Goal: Transaction & Acquisition: Purchase product/service

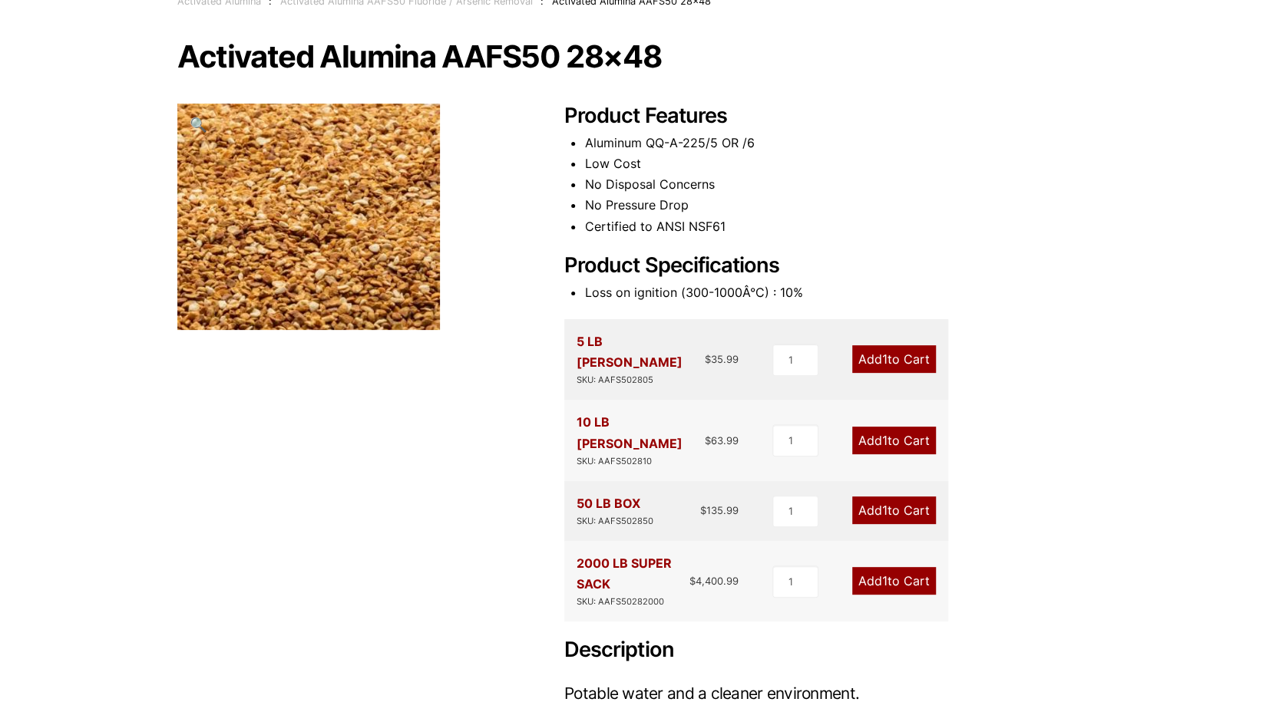
scroll to position [124, 0]
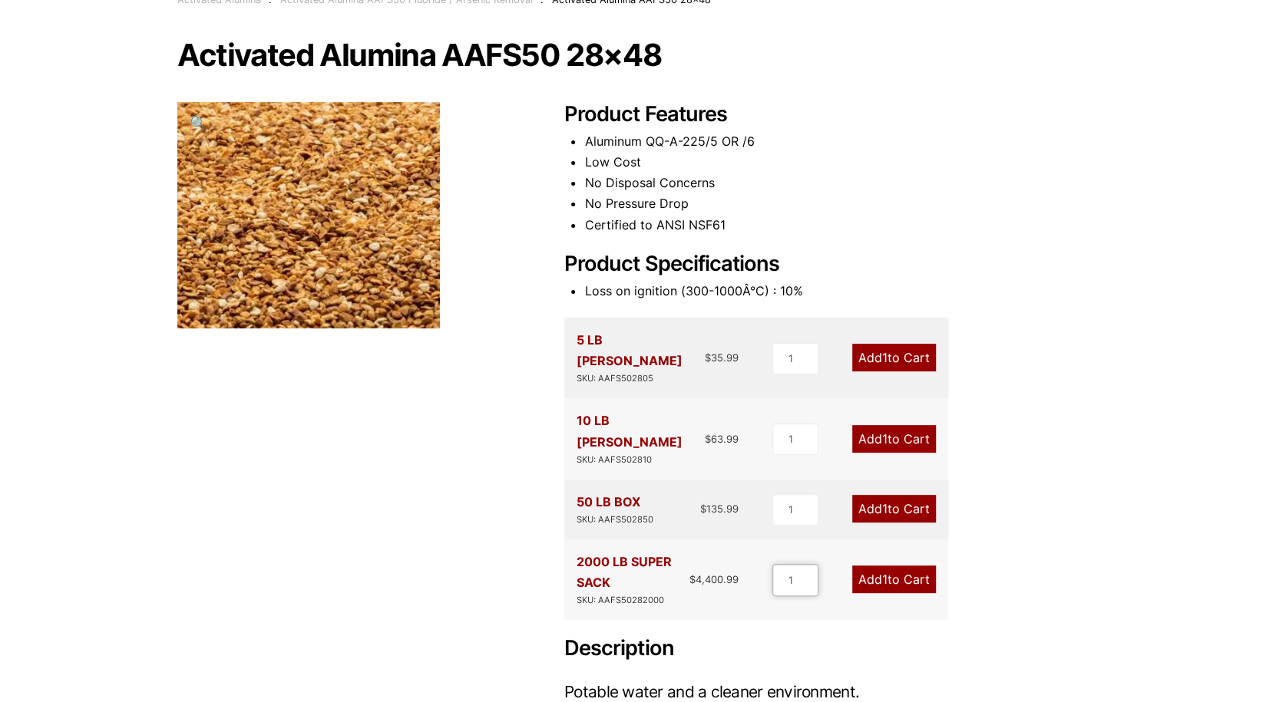
click at [776, 564] on input "1" at bounding box center [795, 580] width 46 height 32
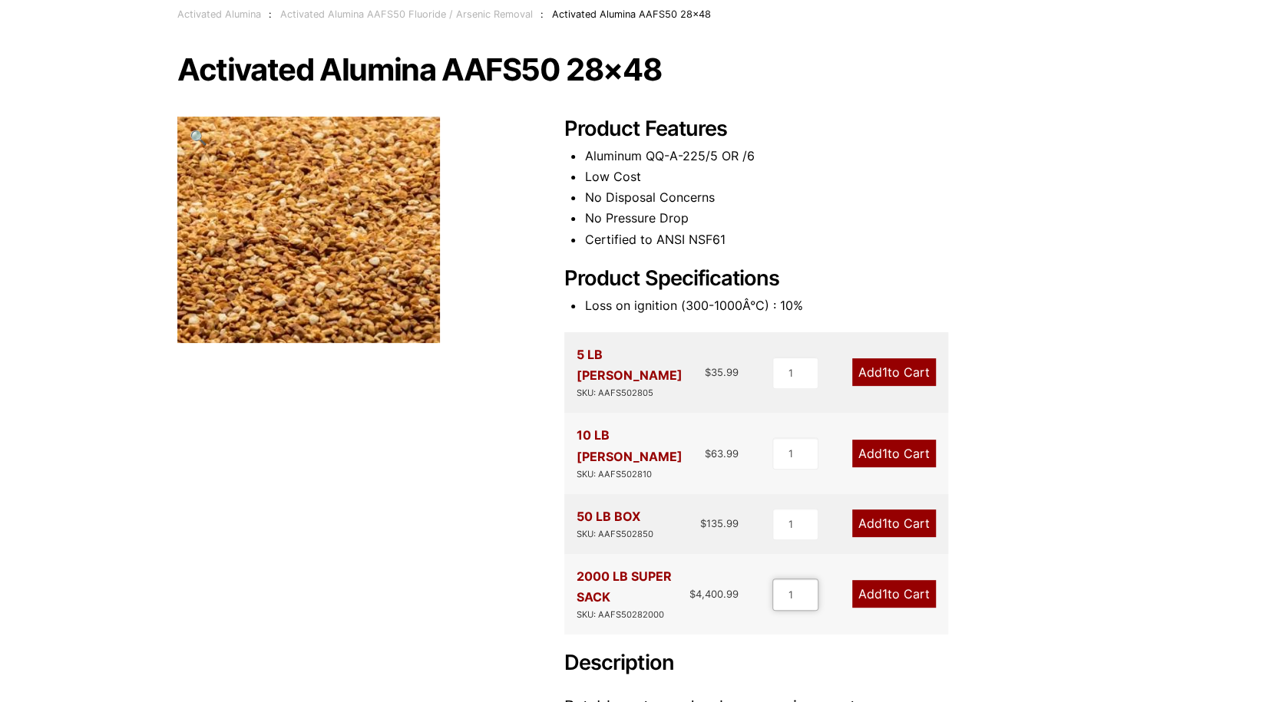
scroll to position [111, 0]
click at [281, 192] on img at bounding box center [308, 229] width 263 height 226
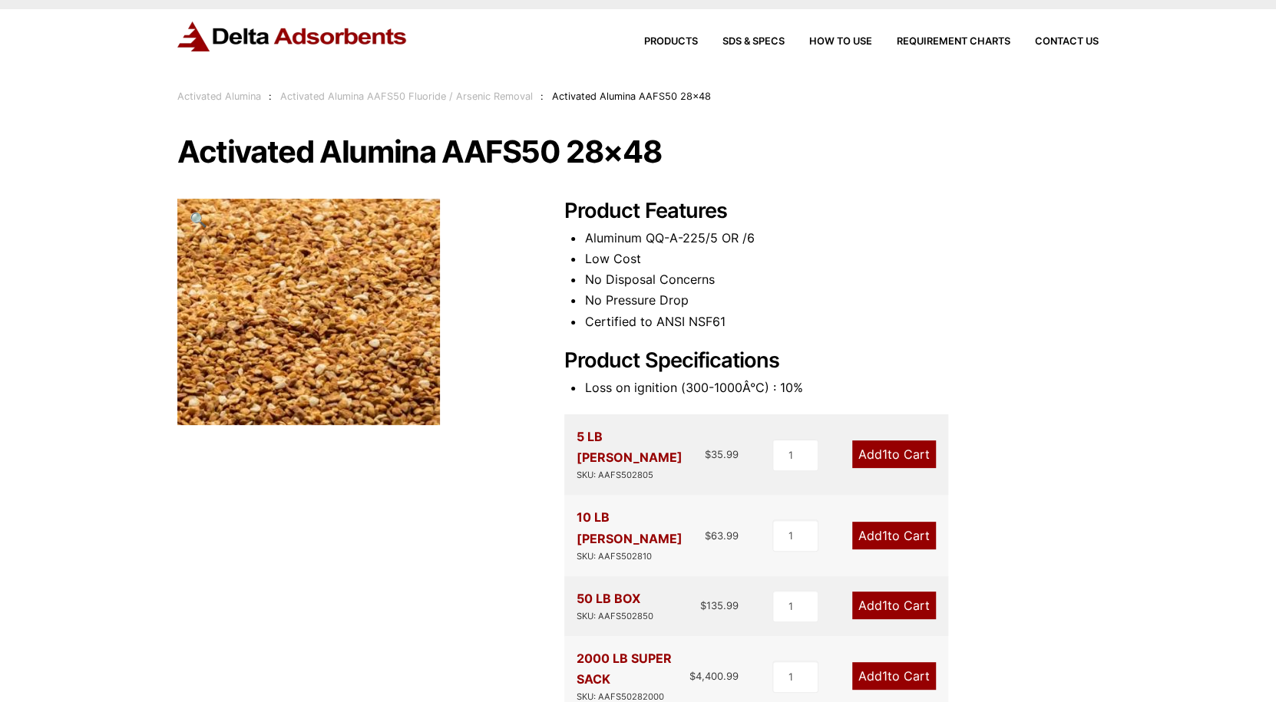
scroll to position [190, 0]
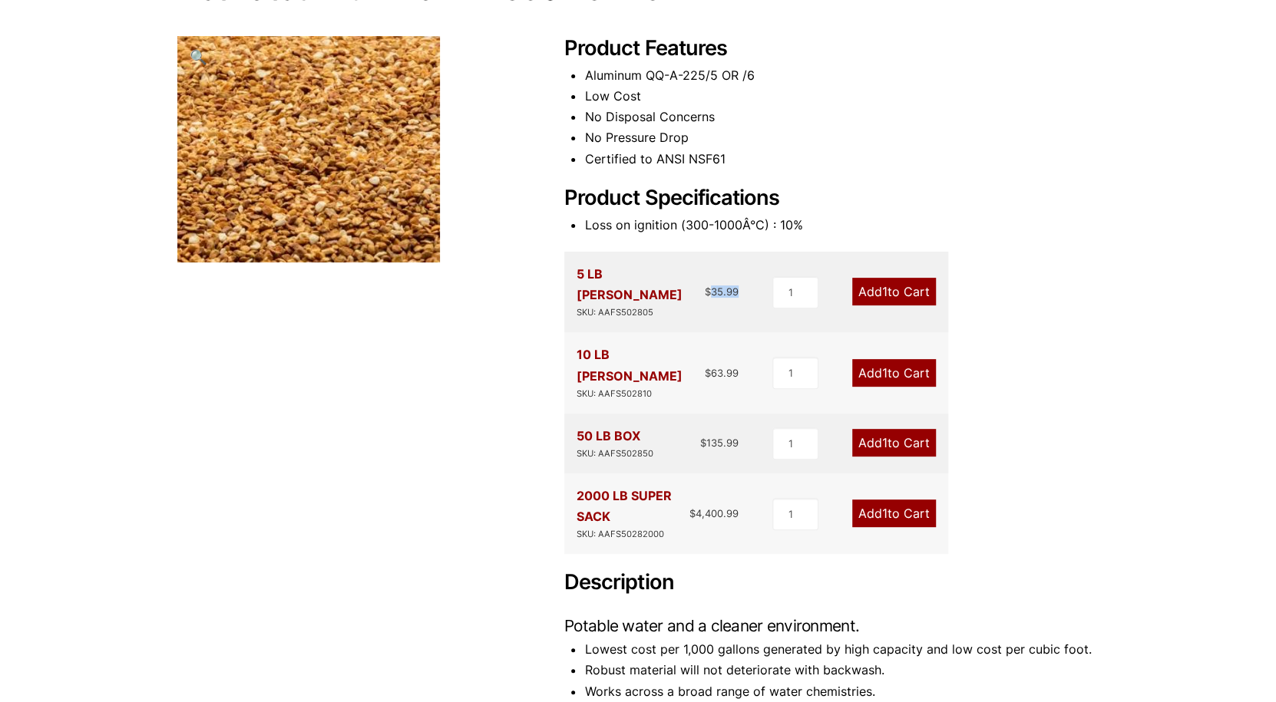
drag, startPoint x: 709, startPoint y: 279, endPoint x: 765, endPoint y: 264, distance: 57.9
click at [765, 264] on div "5 LB PAIL SKU: AAFS502805 $ 35.99 1 Add 1 to Cart" at bounding box center [756, 292] width 384 height 81
click at [746, 277] on div "5 LB PAIL SKU: AAFS502805 $ 35.99 1 Add 1 to Cart" at bounding box center [756, 292] width 384 height 81
click at [584, 486] on div "2000 LB SUPER SACK SKU: AAFS50282000" at bounding box center [632, 514] width 113 height 56
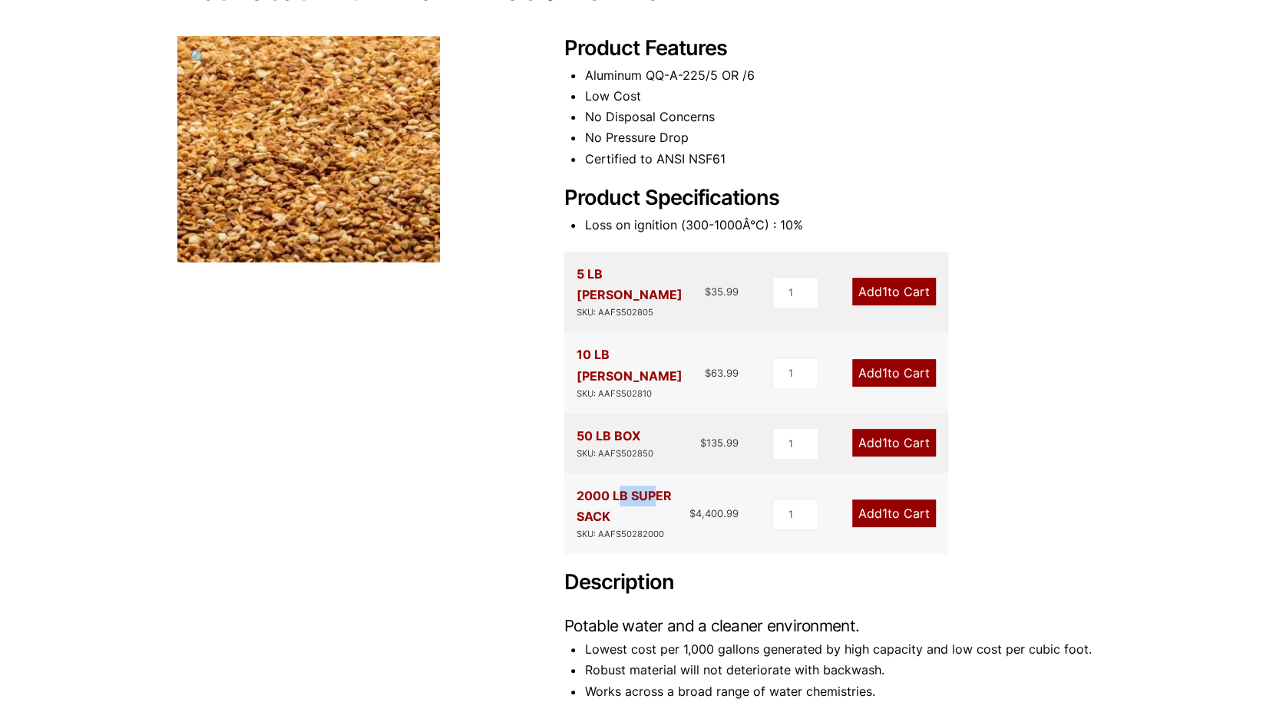
click at [649, 486] on div "2000 LB SUPER SACK SKU: AAFS50282000" at bounding box center [632, 514] width 113 height 56
drag, startPoint x: 690, startPoint y: 476, endPoint x: 725, endPoint y: 477, distance: 34.6
click at [725, 486] on div "2000 LB SUPER SACK SKU: AAFS50282000 $ 4,400.99" at bounding box center [657, 514] width 162 height 56
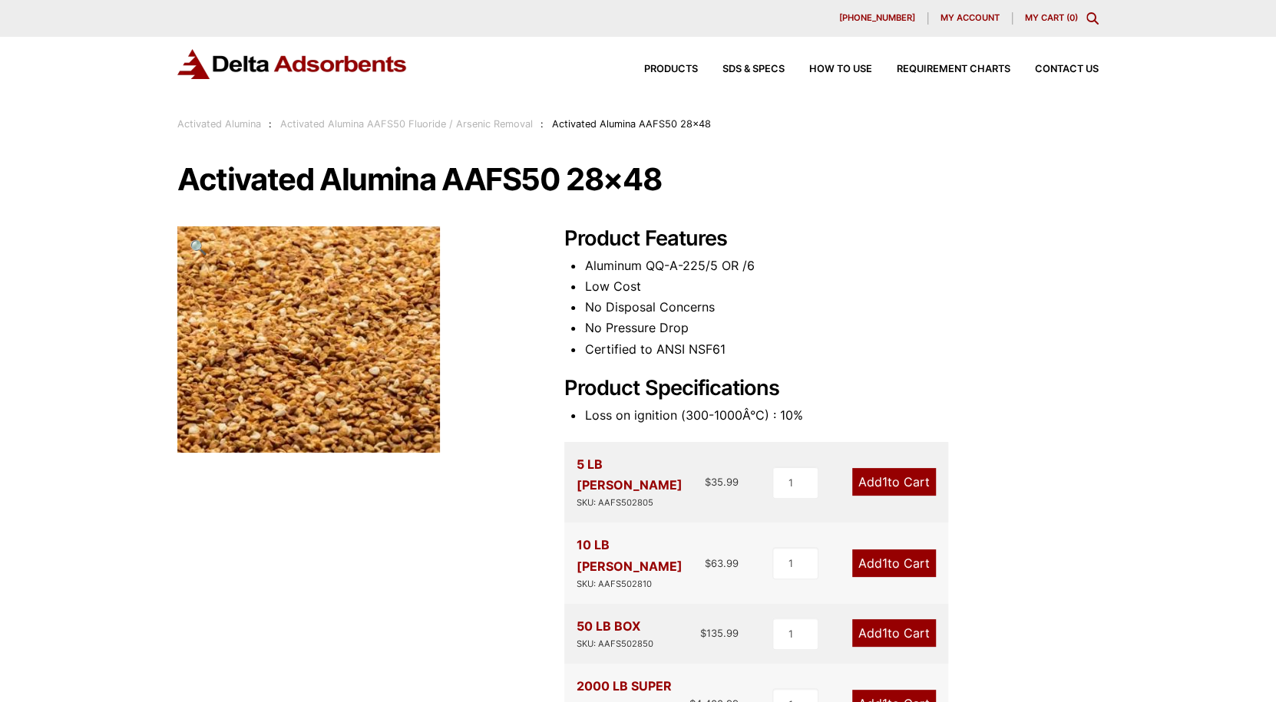
scroll to position [68, 0]
